Goal: Task Accomplishment & Management: Complete application form

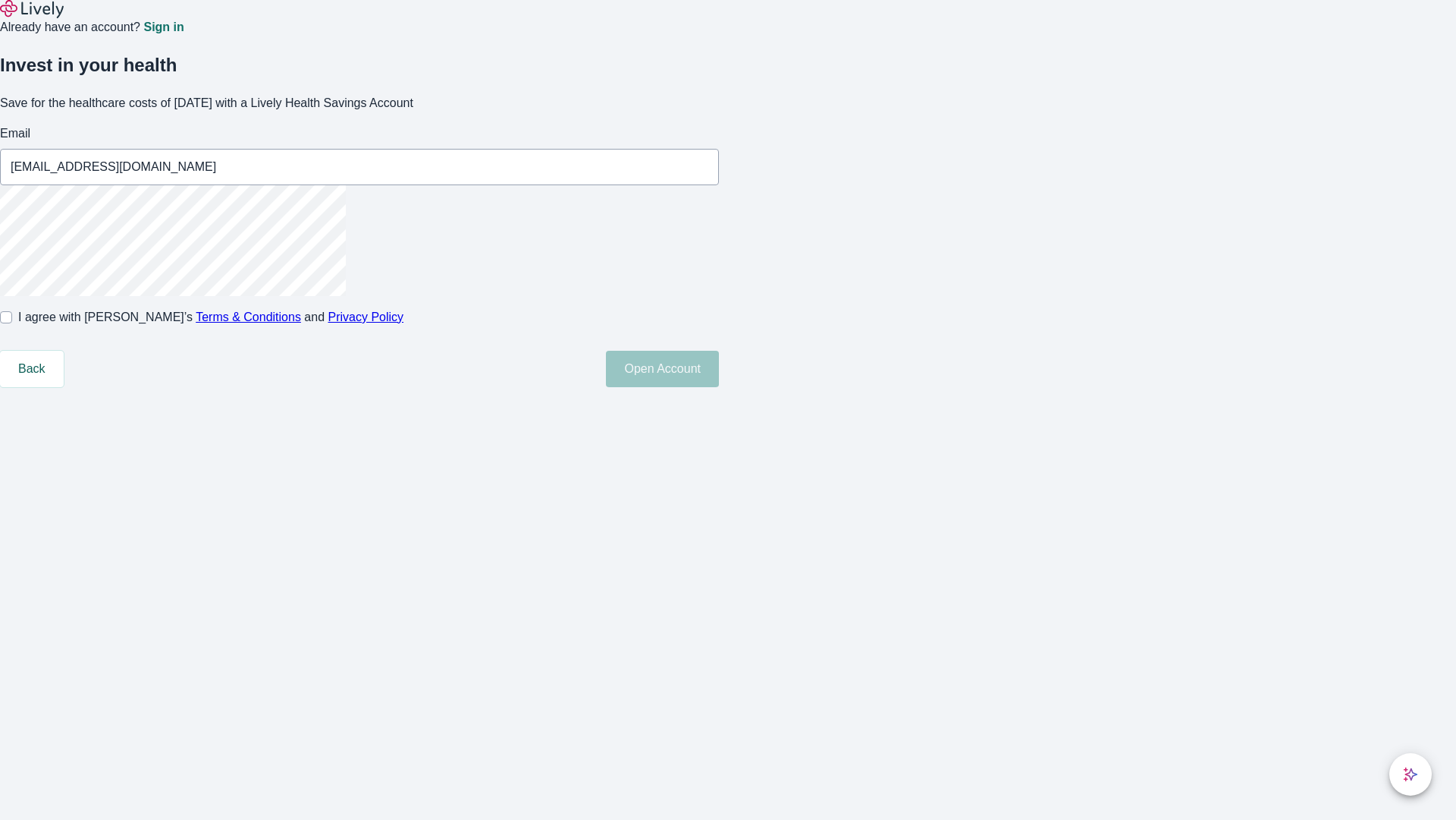
click at [12, 324] on input "I agree with Lively’s Terms & Conditions and Privacy Policy" at bounding box center [6, 317] width 12 height 12
checkbox input "true"
click at [719, 387] on button "Open Account" at bounding box center [662, 368] width 113 height 36
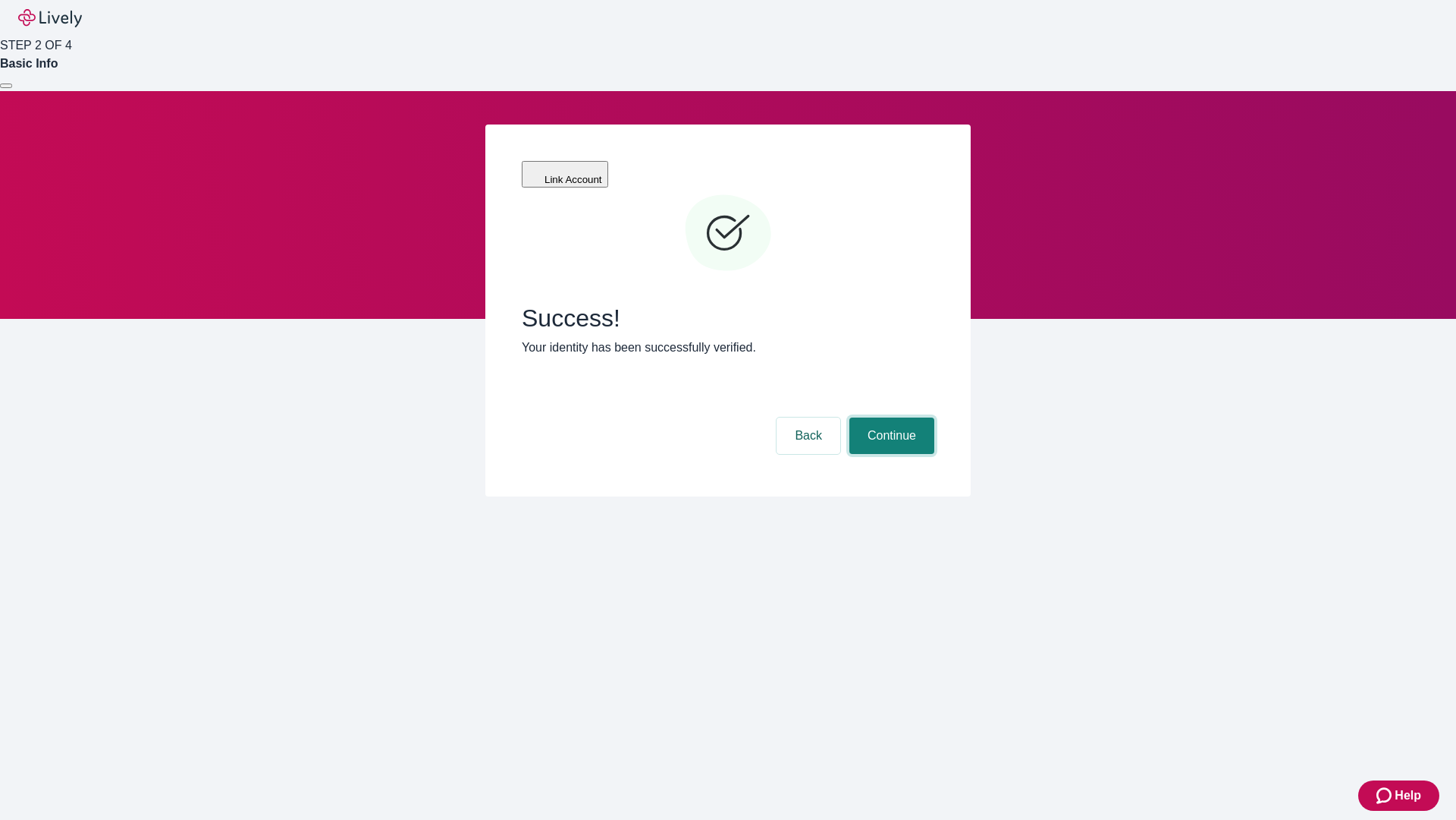
click at [890, 417] on button "Continue" at bounding box center [891, 435] width 85 height 36
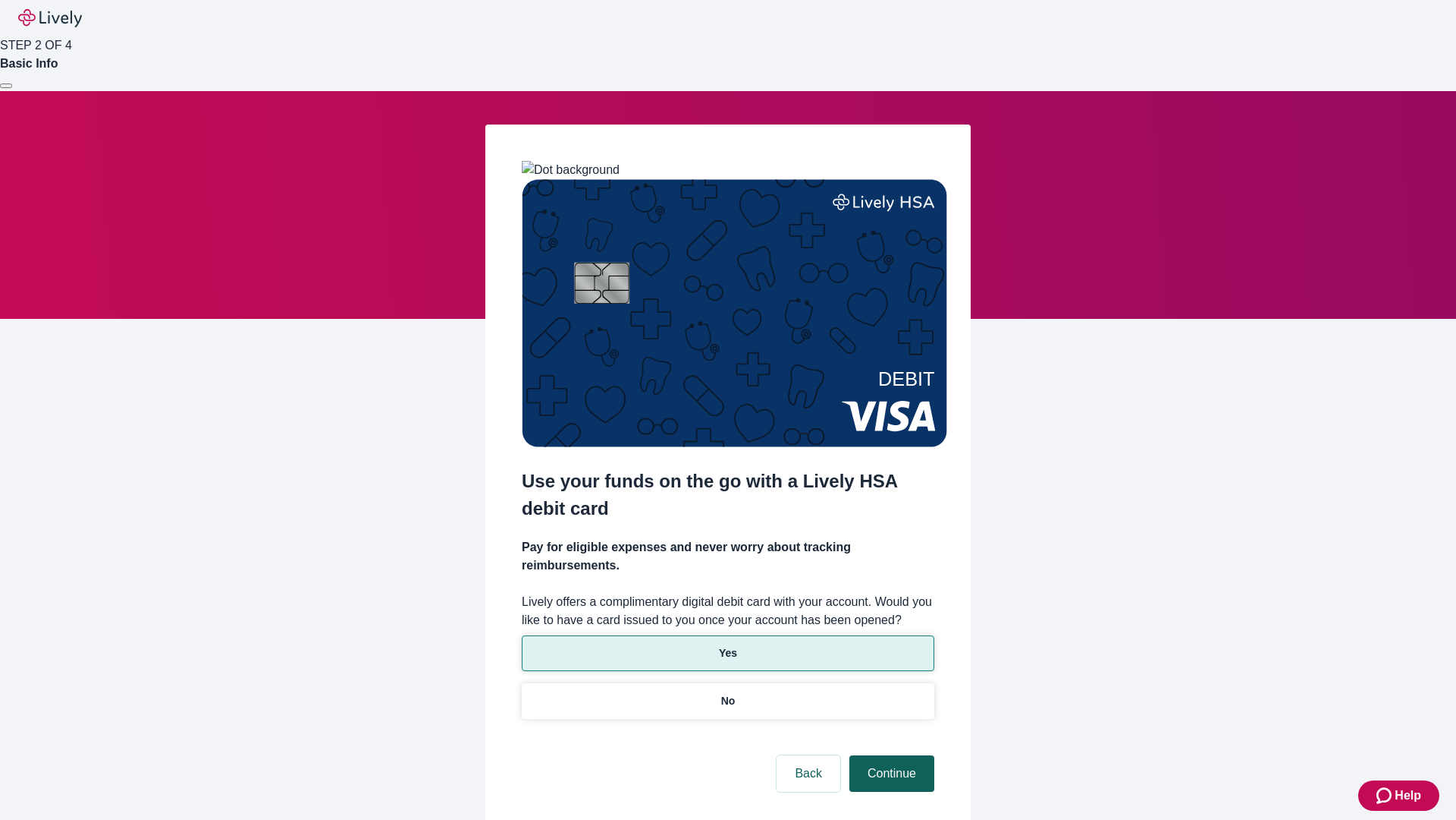
click at [727, 645] on p "Yes" at bounding box center [728, 653] width 18 height 16
click at [890, 755] on button "Continue" at bounding box center [891, 773] width 85 height 36
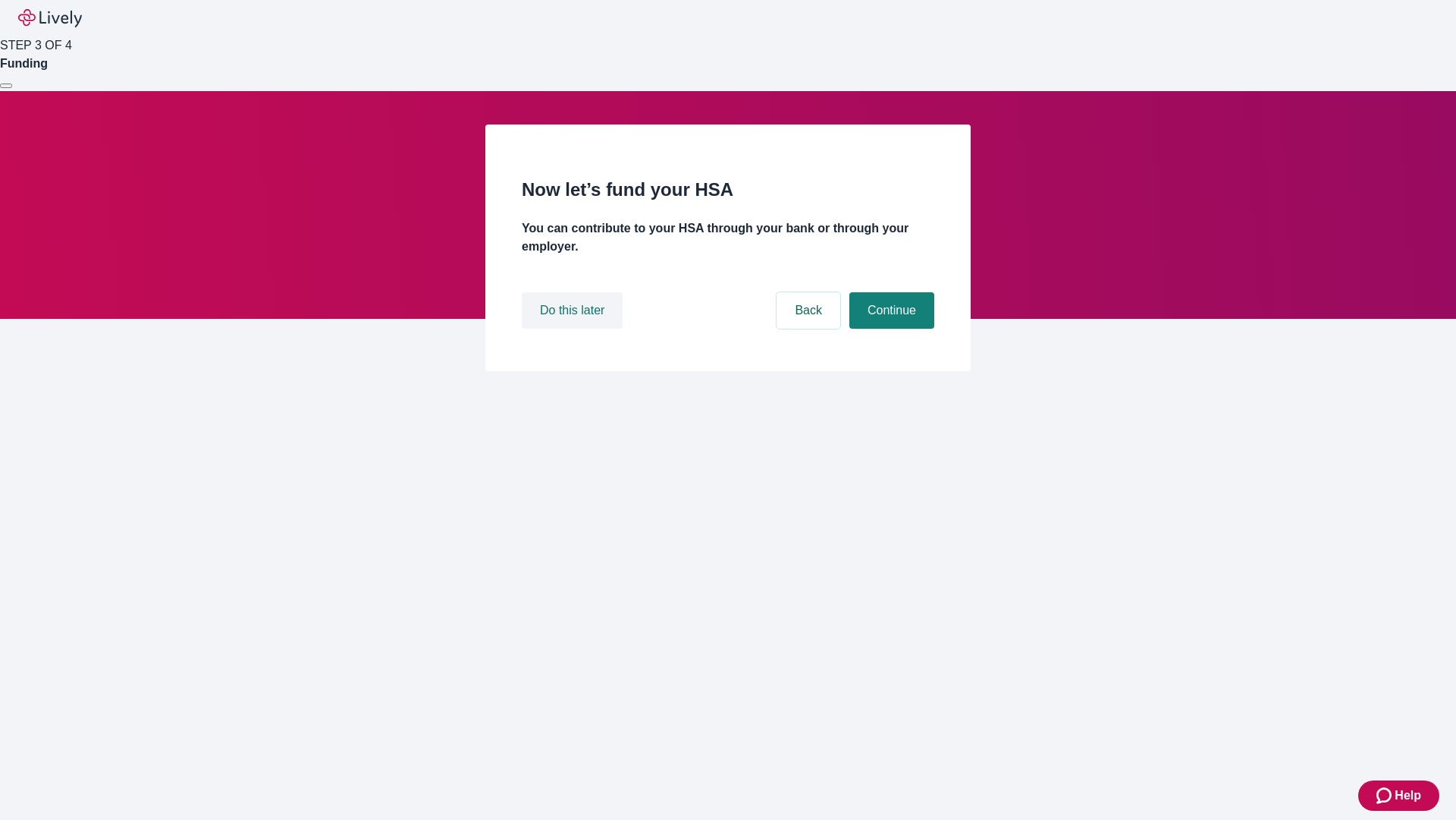
click at [574, 328] on button "Do this later" at bounding box center [572, 310] width 101 height 36
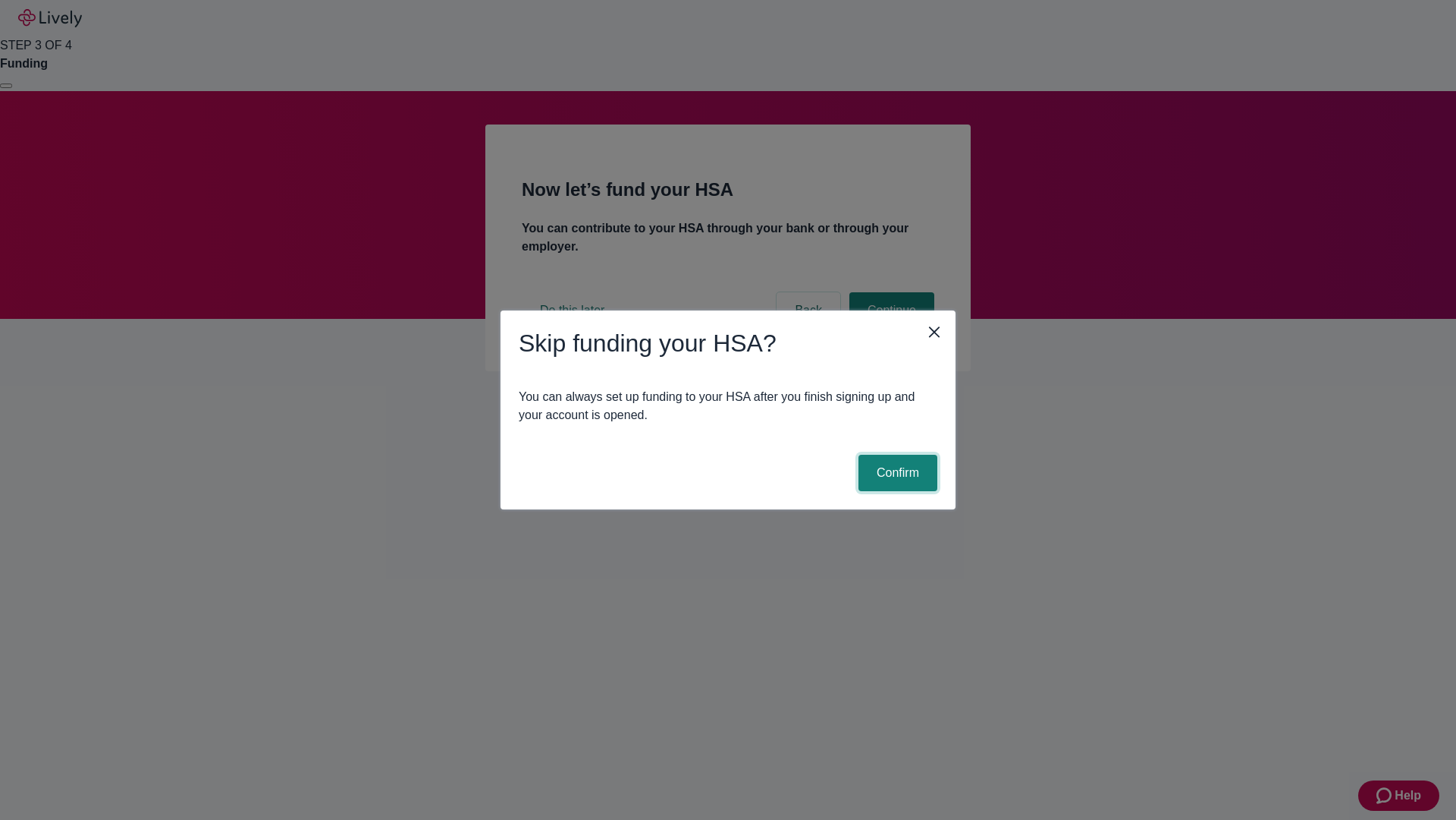
click at [896, 473] on button "Confirm" at bounding box center [898, 473] width 79 height 36
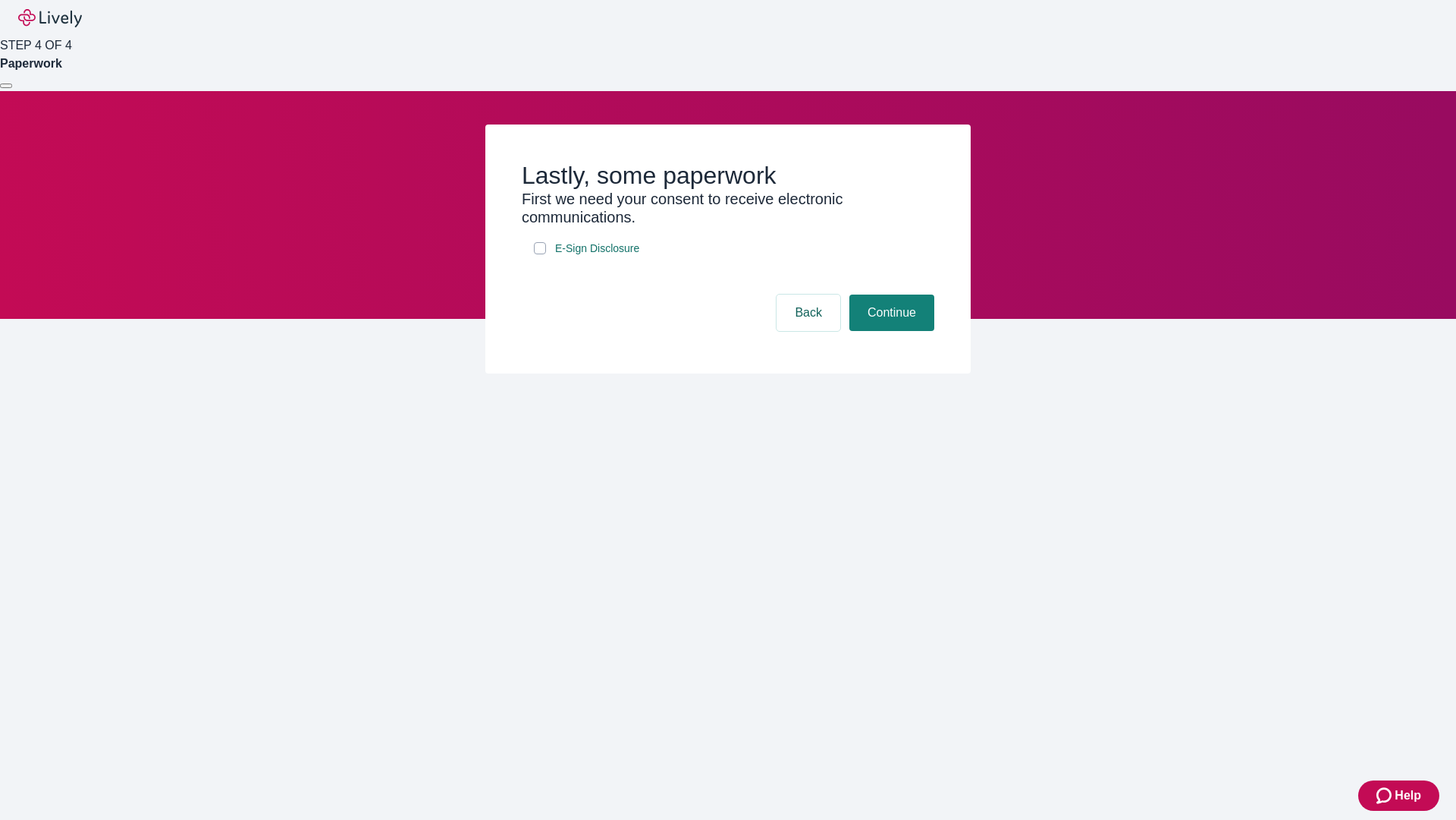
click at [540, 254] on input "E-Sign Disclosure" at bounding box center [540, 248] width 12 height 12
checkbox input "true"
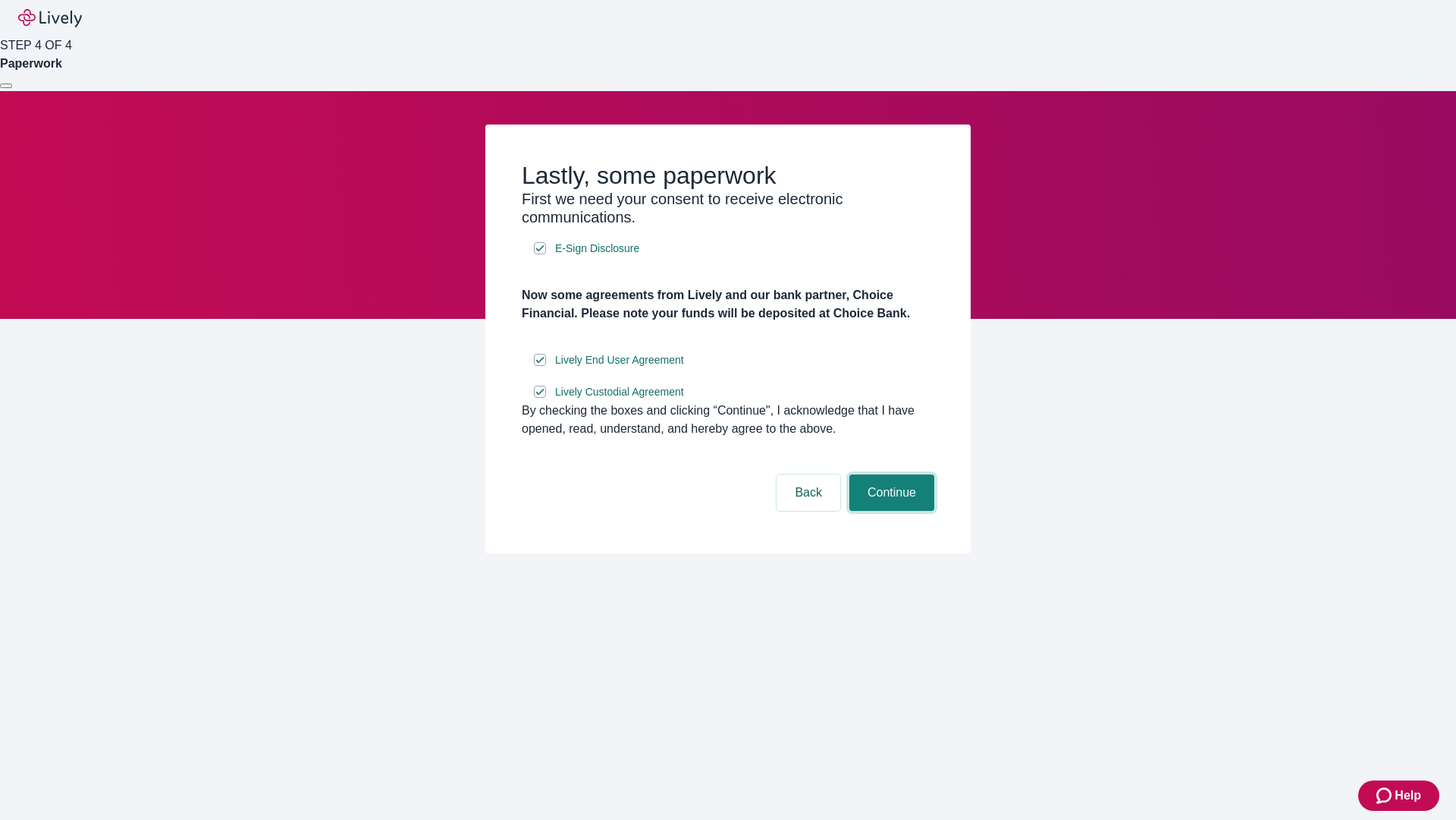
click at [890, 511] on button "Continue" at bounding box center [891, 493] width 85 height 36
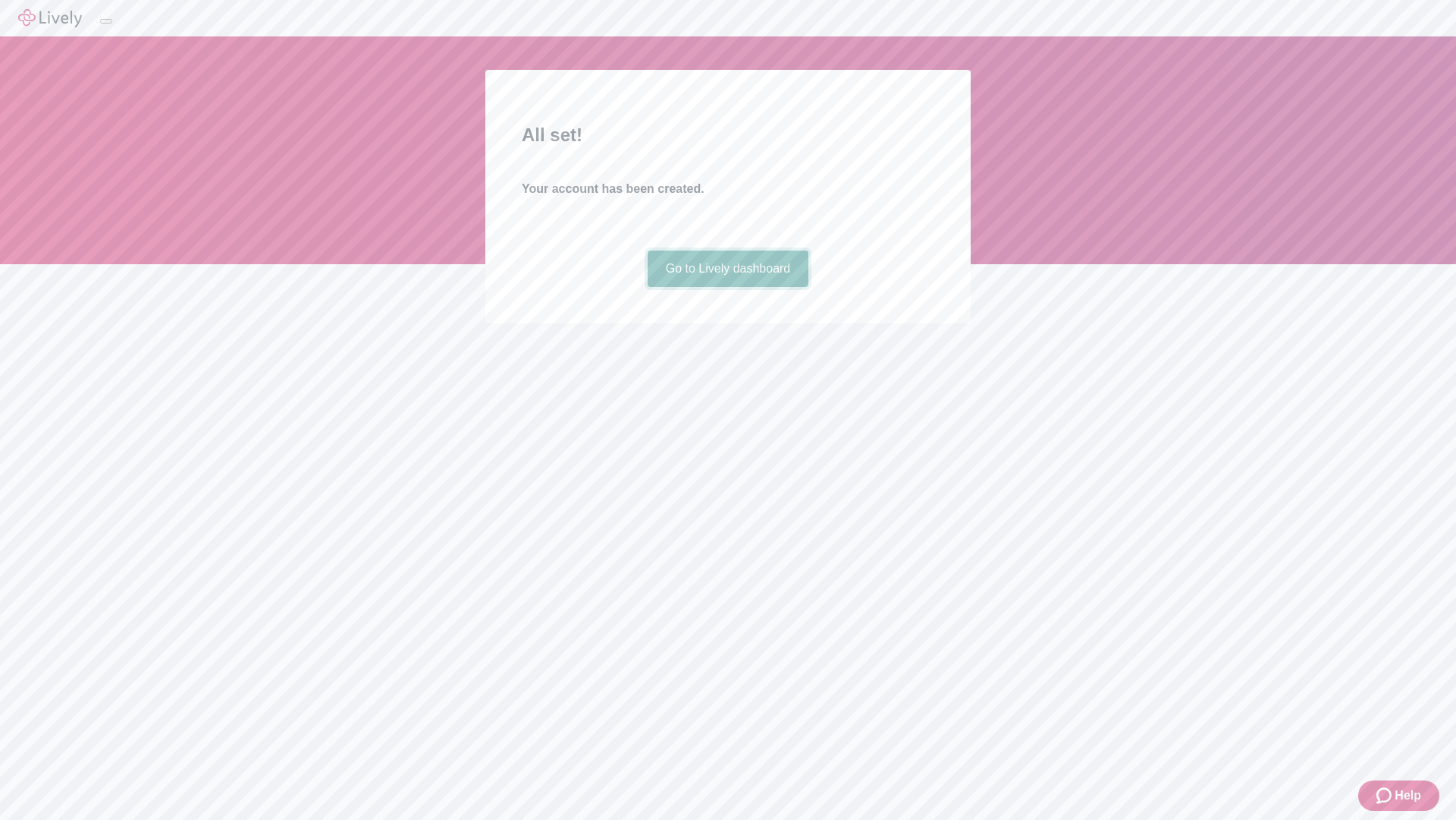
click at [727, 287] on link "Go to Lively dashboard" at bounding box center [728, 268] width 161 height 36
